Goal: Transaction & Acquisition: Purchase product/service

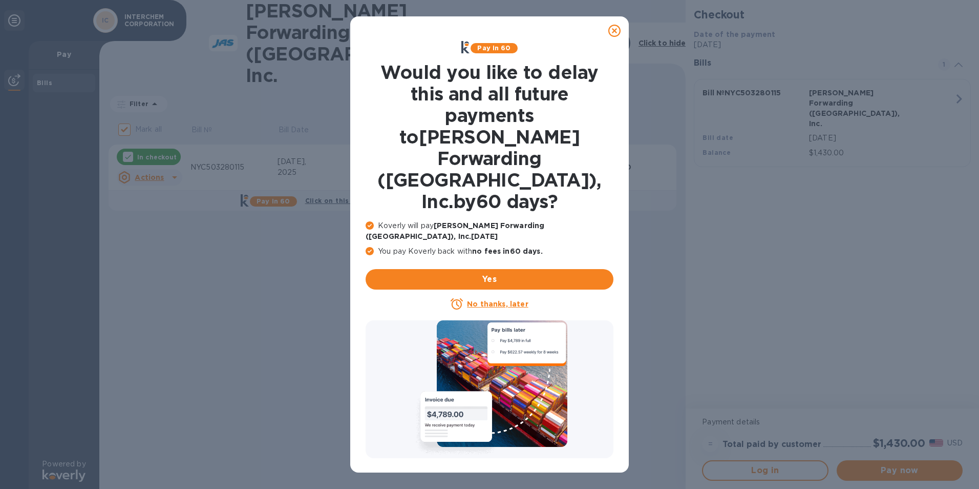
click at [615, 31] on icon at bounding box center [614, 31] width 12 height 12
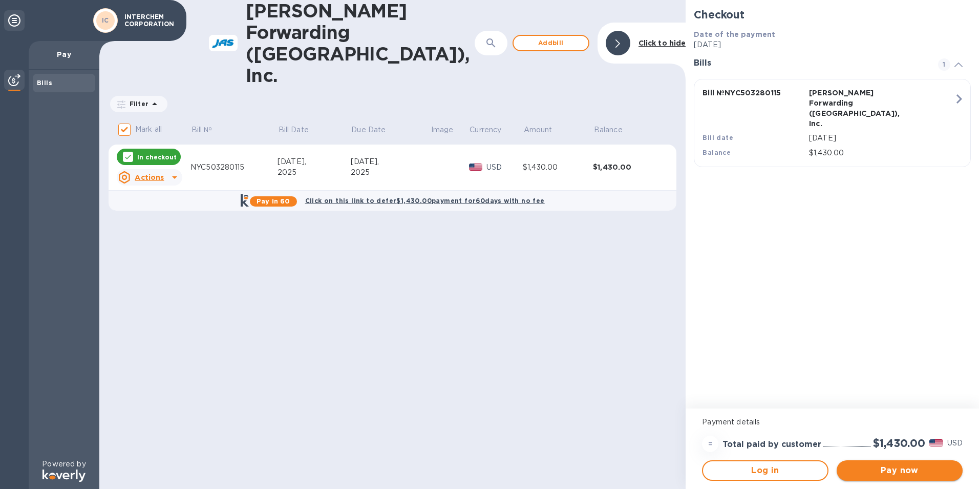
click at [916, 468] on span "Pay now" at bounding box center [900, 470] width 110 height 12
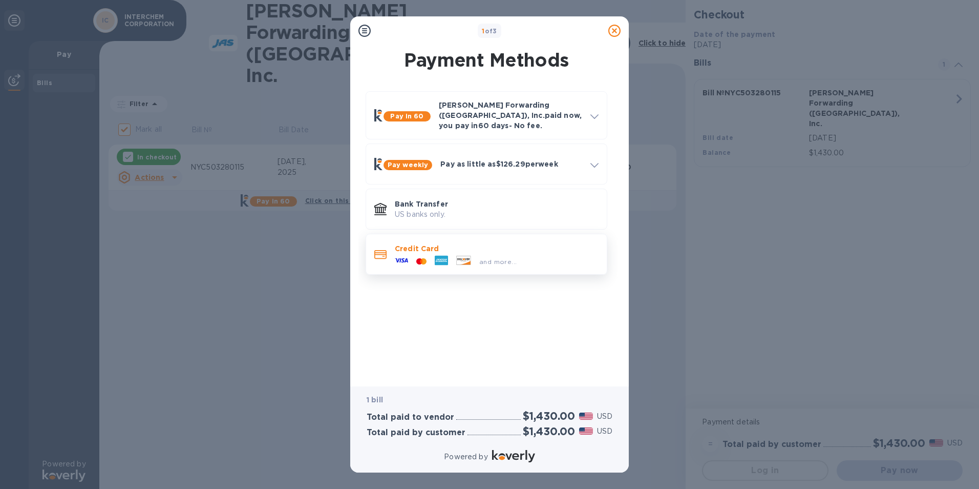
click at [421, 257] on div at bounding box center [421, 262] width 18 height 10
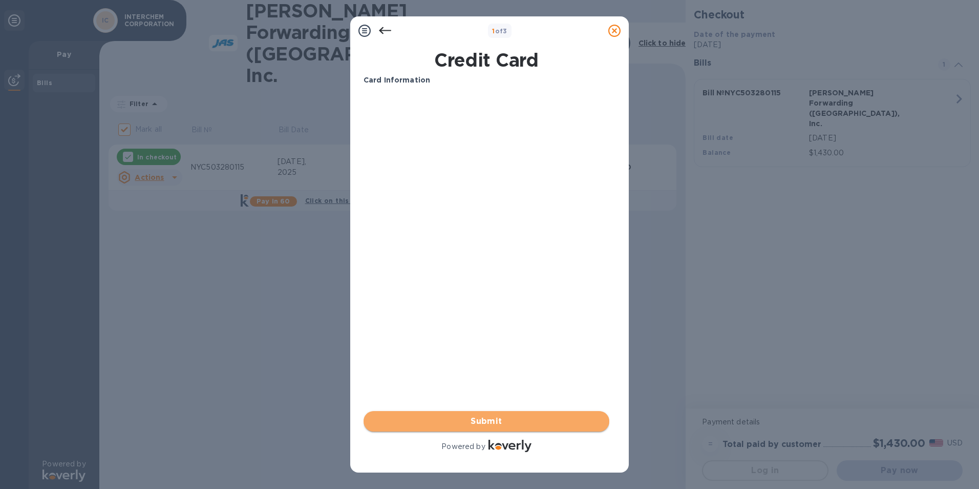
click at [490, 419] on span "Submit" at bounding box center [486, 421] width 229 height 12
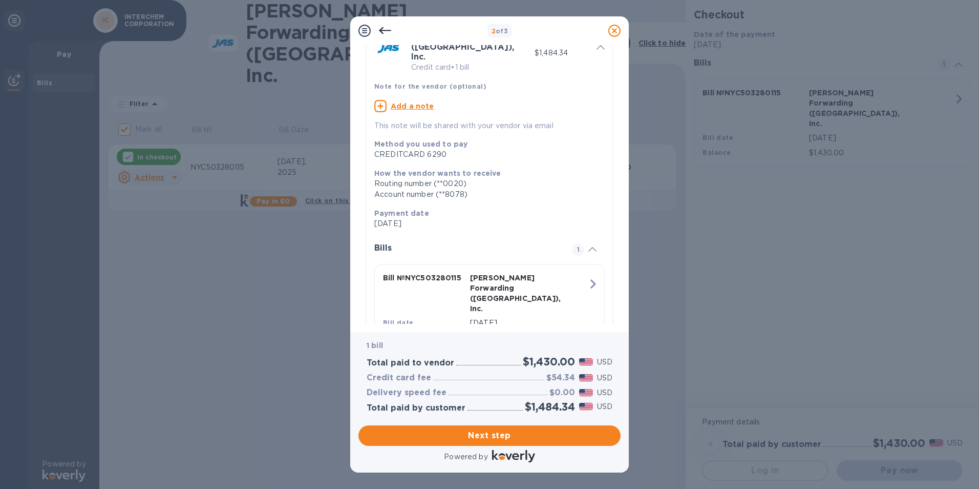
scroll to position [80, 0]
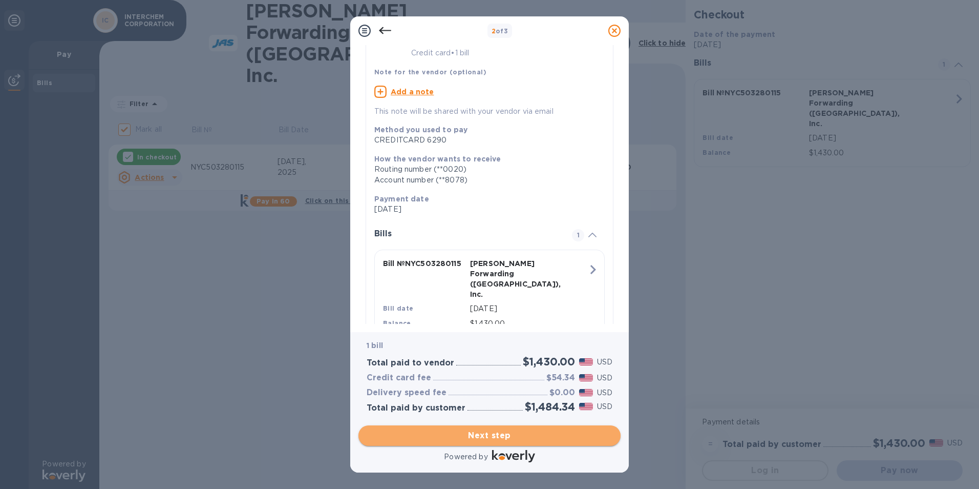
click at [502, 432] on span "Next step" at bounding box center [490, 435] width 246 height 12
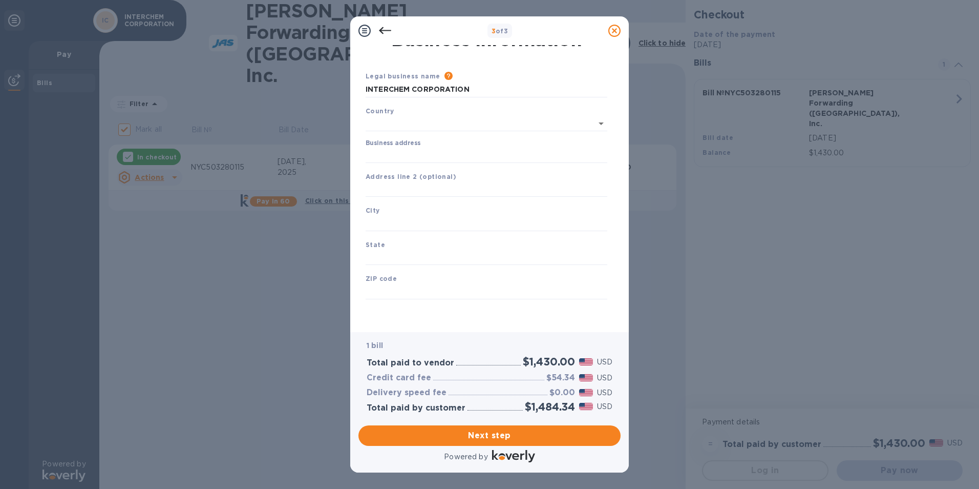
type input "United States"
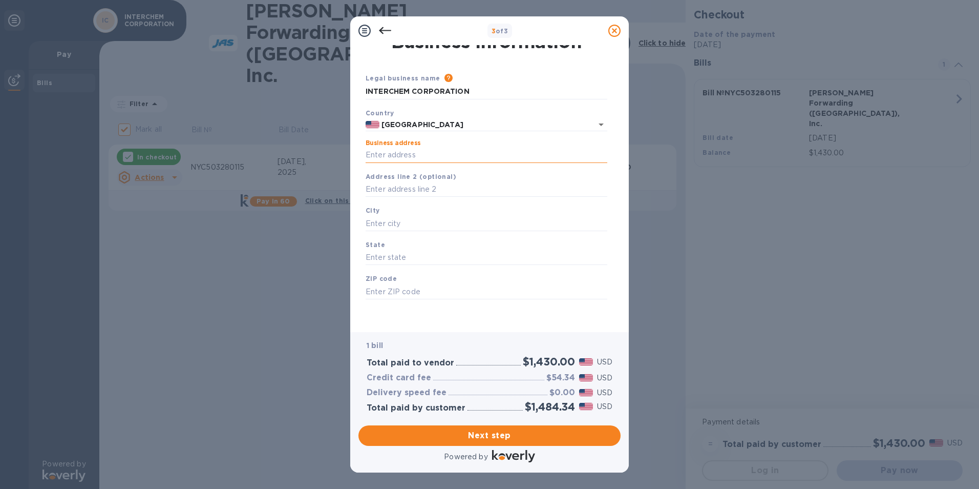
click at [444, 149] on input "Business address" at bounding box center [487, 154] width 242 height 15
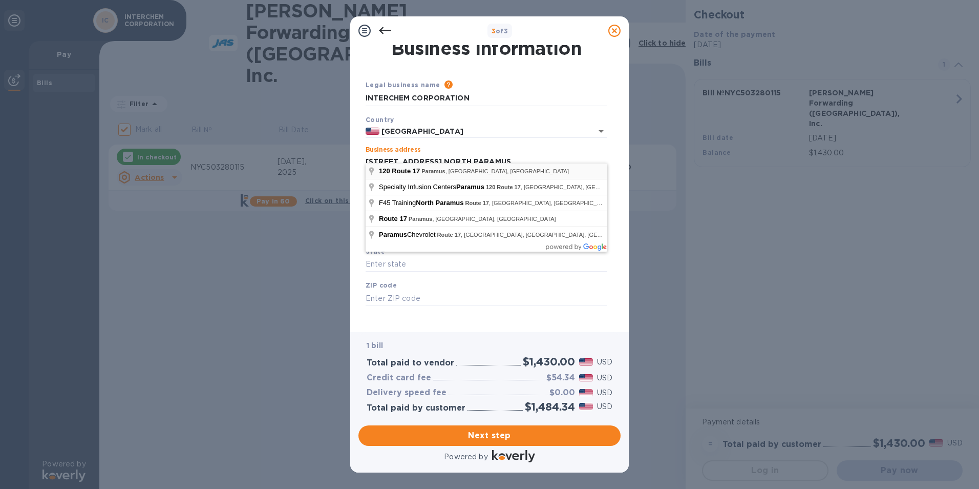
scroll to position [0, 0]
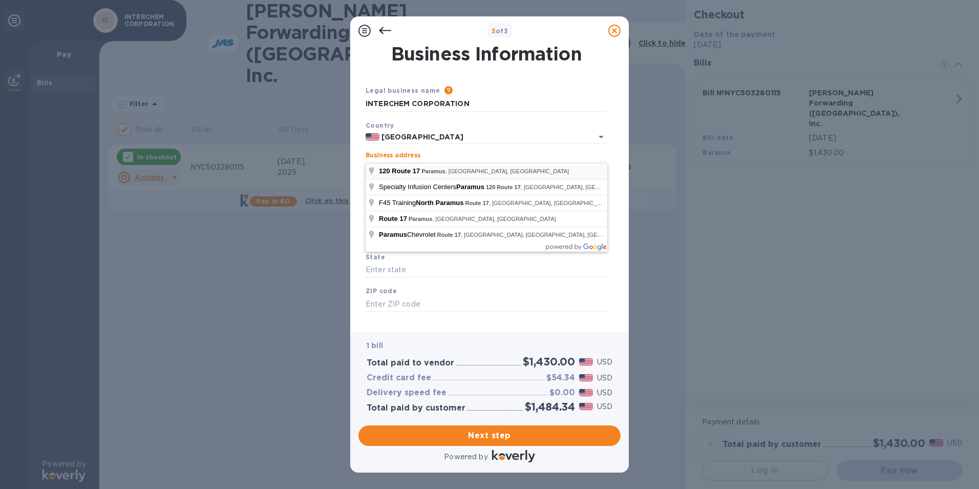
type input "120 New Jersey 17"
type input "Paramus"
type input "NJ"
type input "07652"
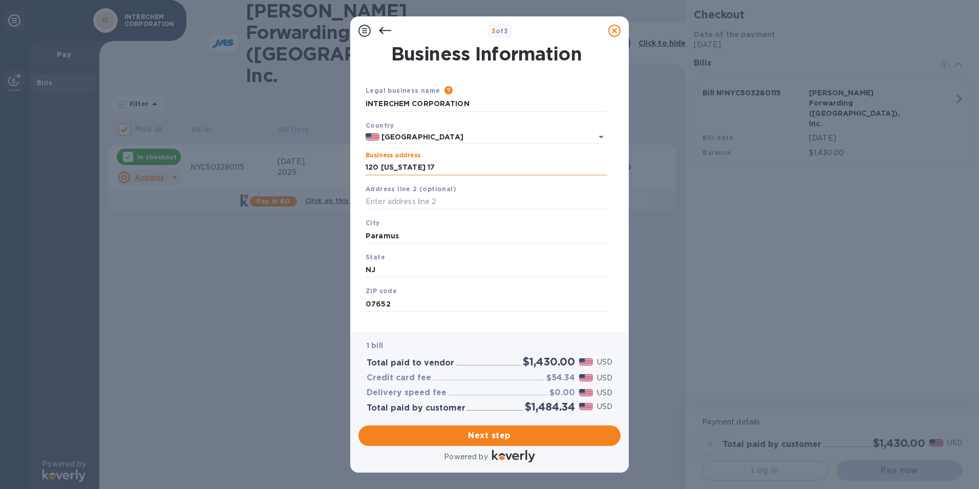
click at [468, 165] on input "120 New Jersey 17" at bounding box center [487, 167] width 242 height 15
type input "120 New Jersey 17 North"
click at [531, 438] on span "Next step" at bounding box center [490, 435] width 246 height 12
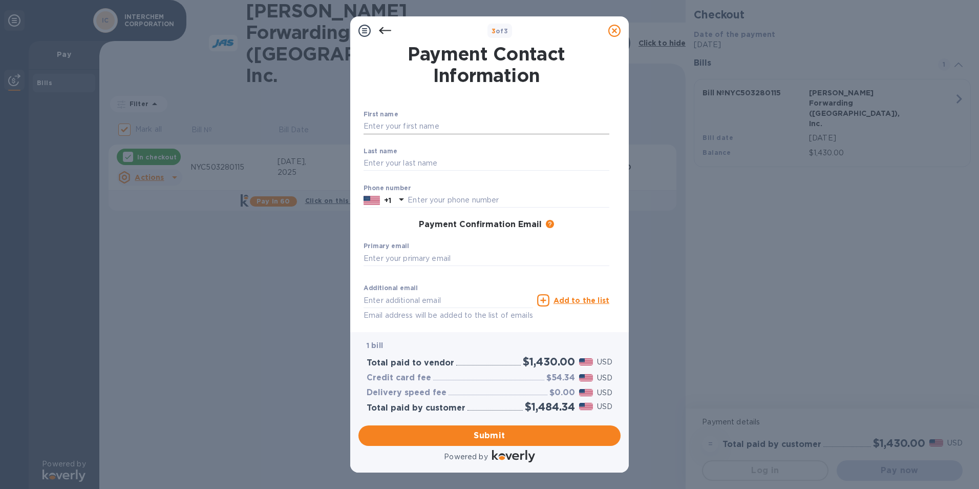
click at [436, 123] on input "text" at bounding box center [487, 126] width 246 height 15
type input "Madelin"
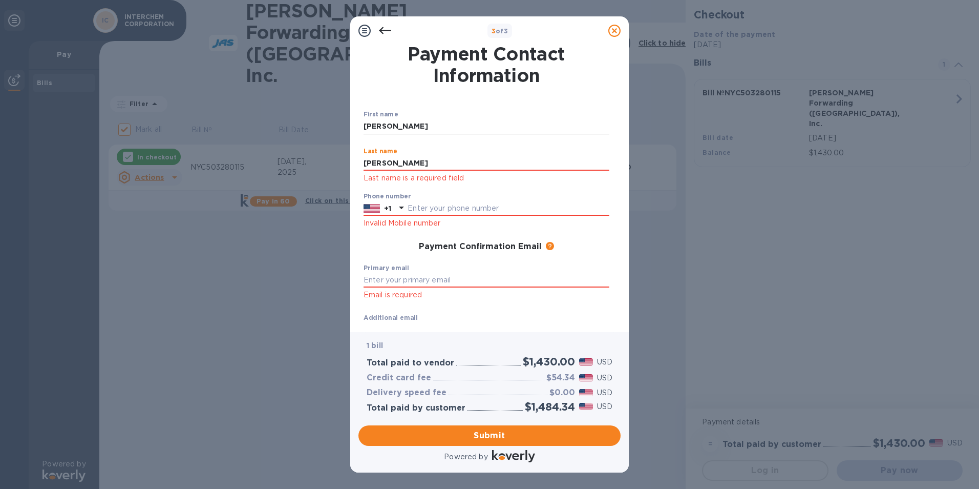
type input "Diaz"
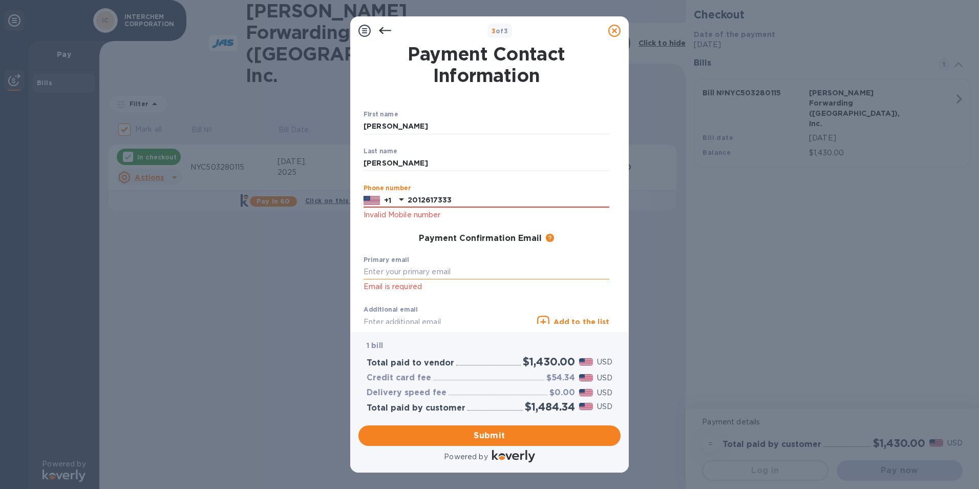
type input "2012617333"
click at [429, 272] on input "text" at bounding box center [487, 271] width 246 height 15
click at [601, 272] on input "madelin@interchem.com" at bounding box center [487, 271] width 246 height 15
type input "madelin@interchem.com"
click at [451, 295] on div "First name Madelin ​ Last name Diaz ​ Phone number +1 2012617333 Invalid Mobile…" at bounding box center [486, 236] width 254 height 259
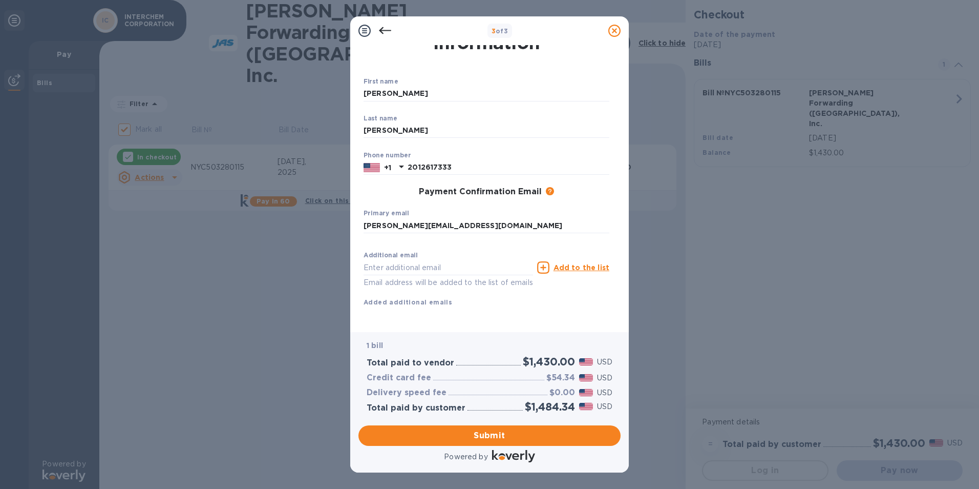
scroll to position [45, 0]
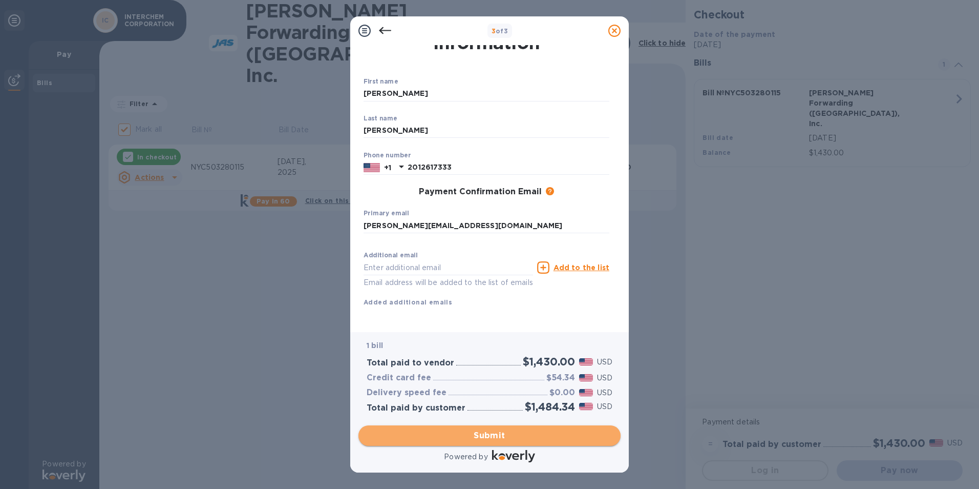
click at [473, 433] on span "Submit" at bounding box center [490, 435] width 246 height 12
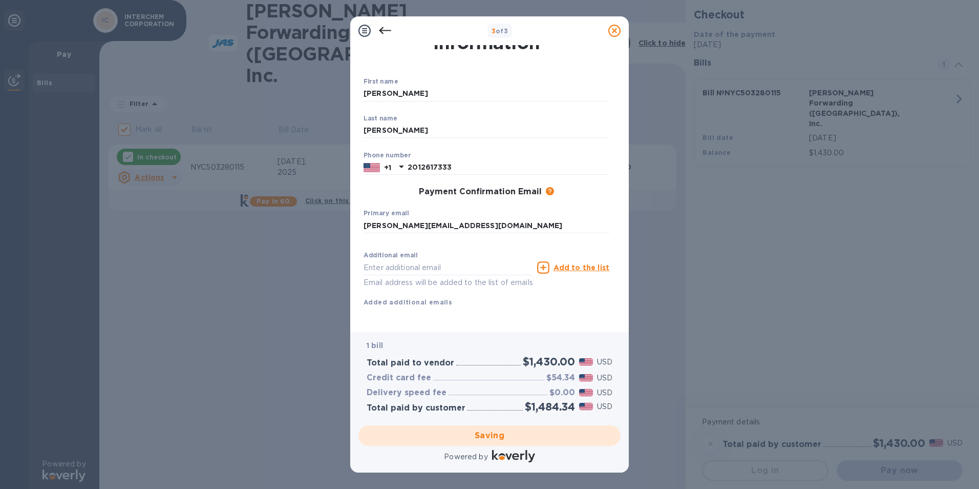
checkbox input "false"
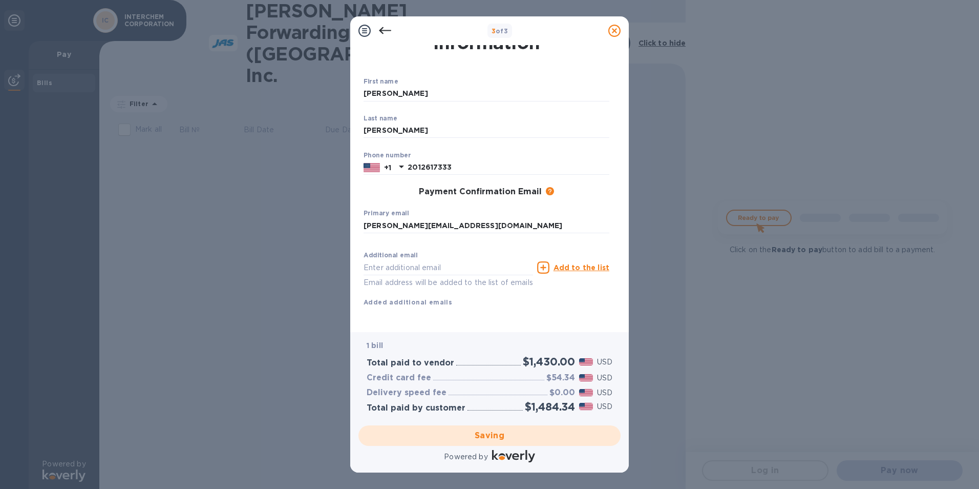
scroll to position [0, 0]
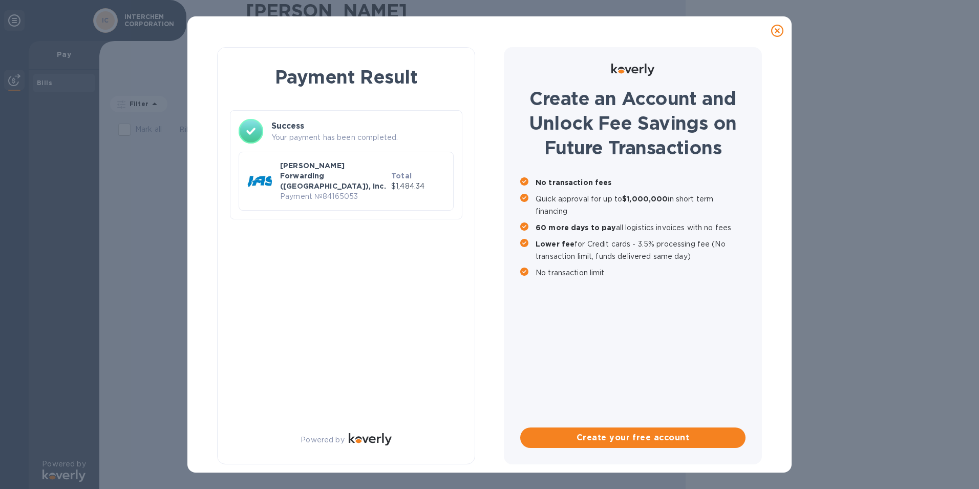
click at [361, 191] on p "Payment № 84165053" at bounding box center [333, 196] width 107 height 11
click at [331, 191] on p "Payment № 84165053" at bounding box center [333, 196] width 107 height 11
